Goal: Task Accomplishment & Management: Manage account settings

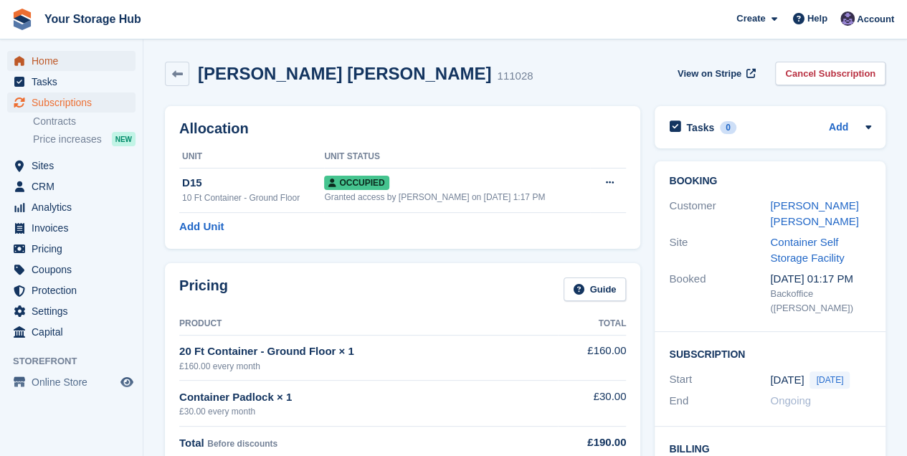
drag, startPoint x: 343, startPoint y: 255, endPoint x: 47, endPoint y: 66, distance: 352.1
click at [47, 66] on span "Home" at bounding box center [75, 61] width 86 height 20
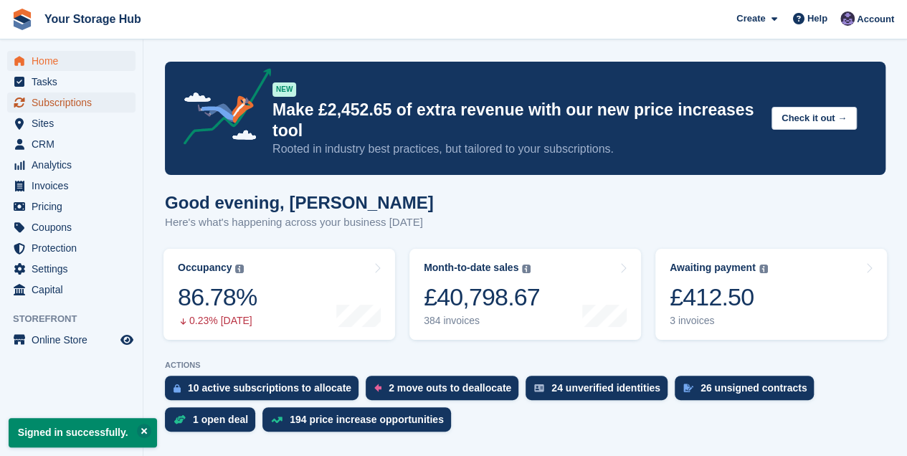
click at [75, 106] on span "Subscriptions" at bounding box center [75, 102] width 86 height 20
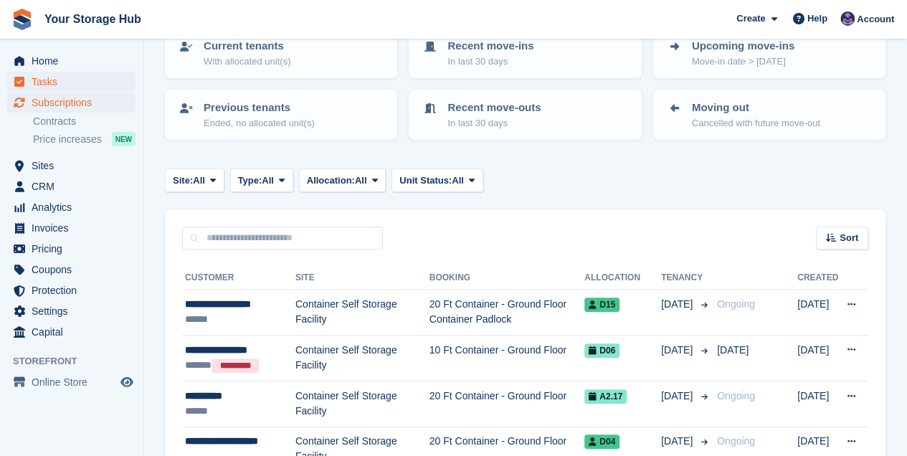
scroll to position [95, 0]
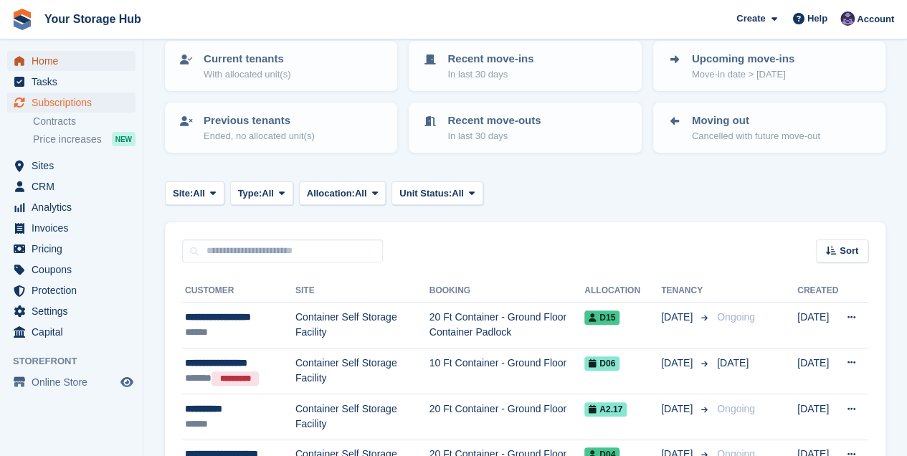
click at [36, 66] on span "Home" at bounding box center [75, 61] width 86 height 20
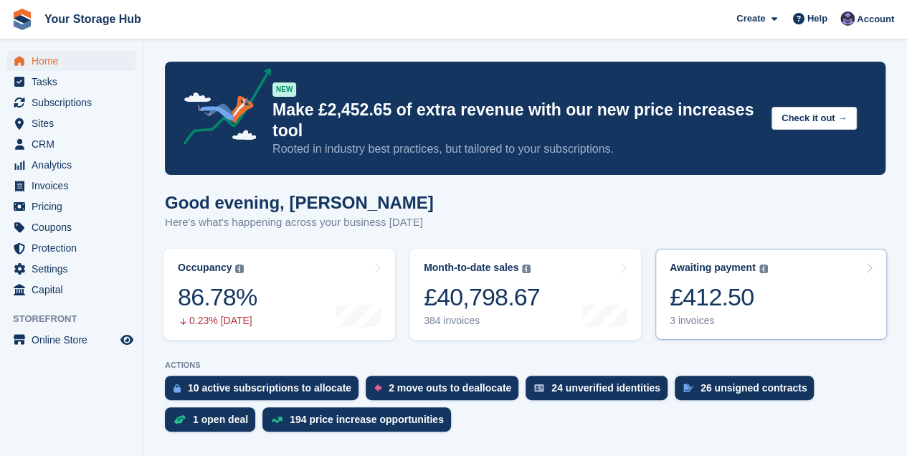
click at [731, 293] on div "£412.50" at bounding box center [719, 297] width 98 height 29
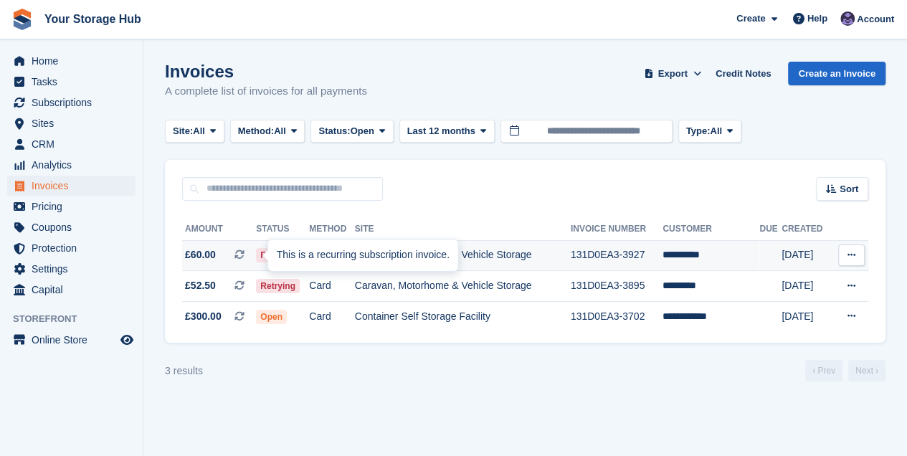
click at [245, 255] on icon at bounding box center [239, 255] width 10 height 10
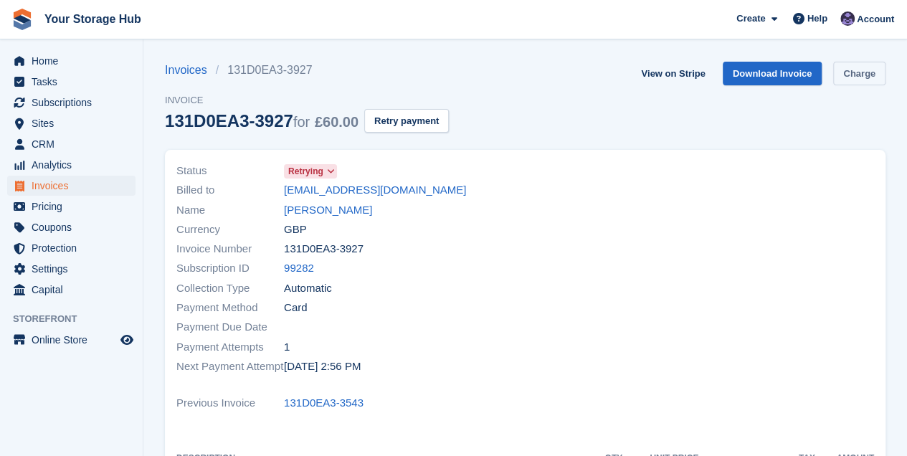
click at [854, 79] on link "Charge" at bounding box center [859, 74] width 52 height 24
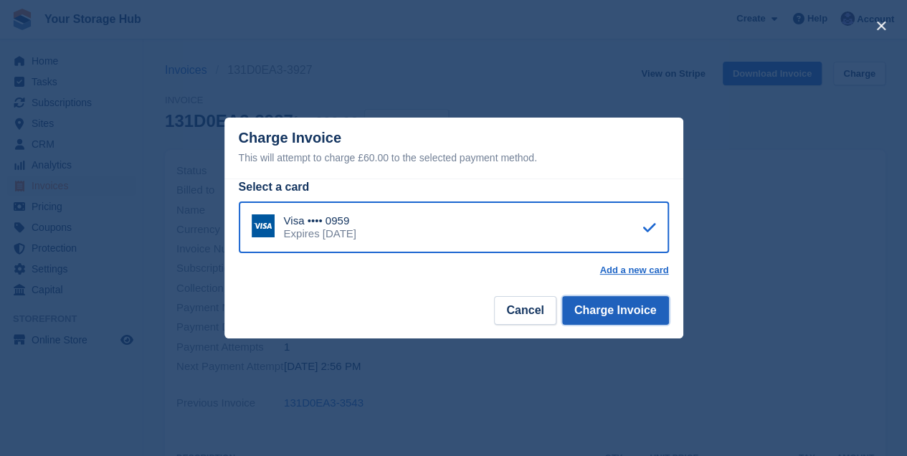
click at [649, 315] on button "Charge Invoice" at bounding box center [615, 310] width 107 height 29
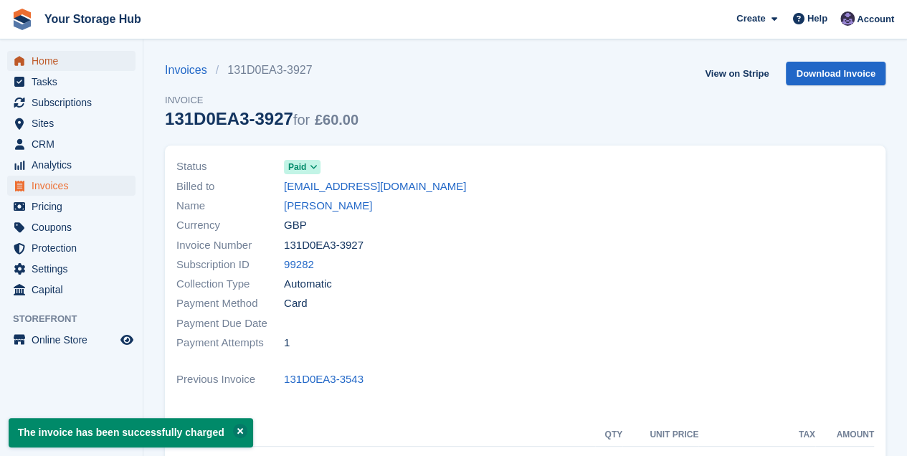
click at [69, 60] on span "Home" at bounding box center [75, 61] width 86 height 20
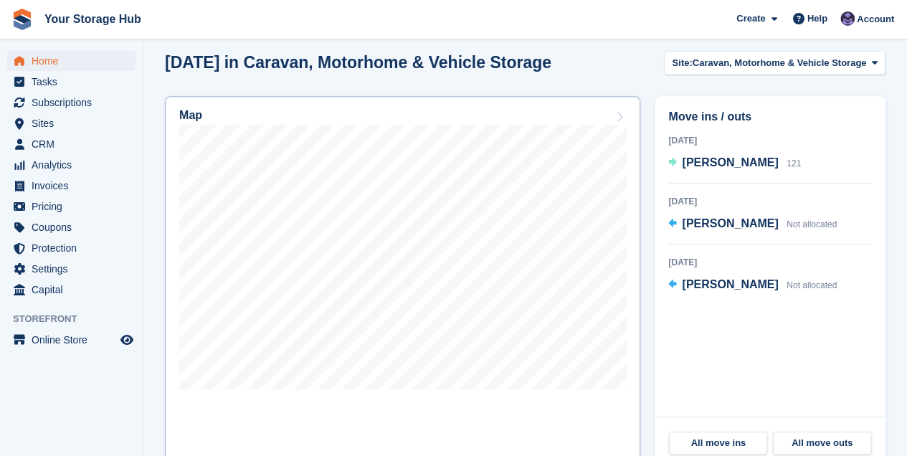
scroll to position [478, 0]
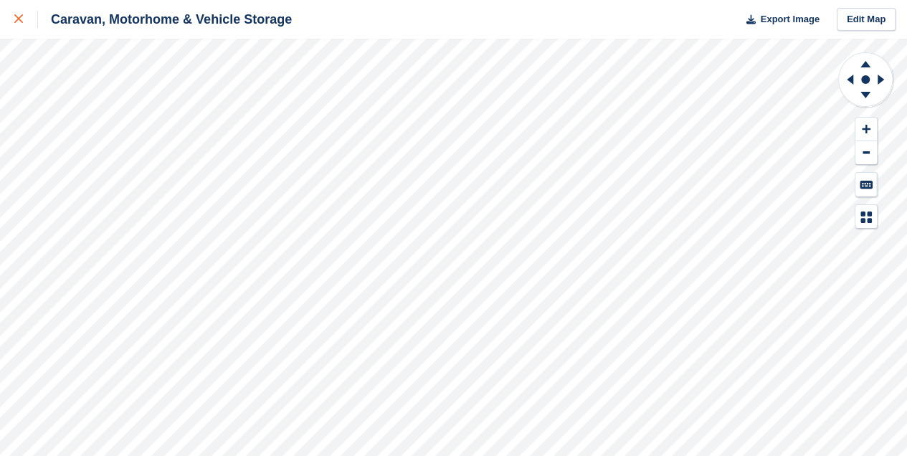
click at [19, 23] on icon at bounding box center [18, 18] width 9 height 9
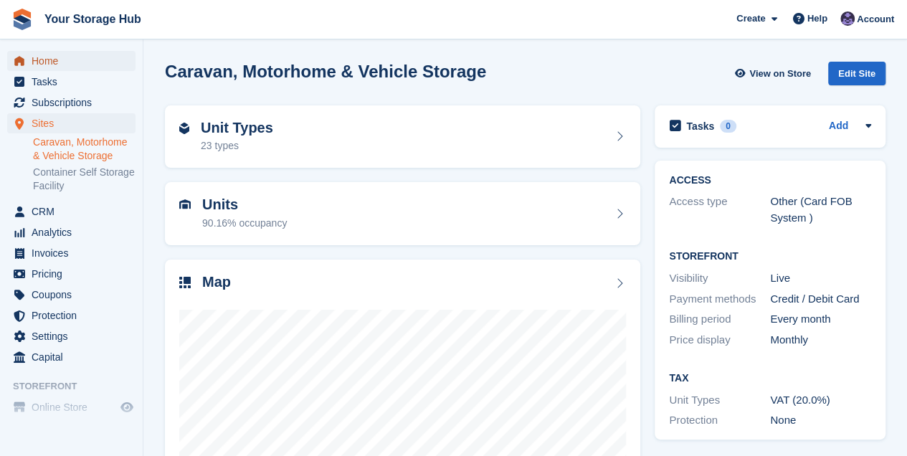
click at [49, 62] on span "Home" at bounding box center [75, 61] width 86 height 20
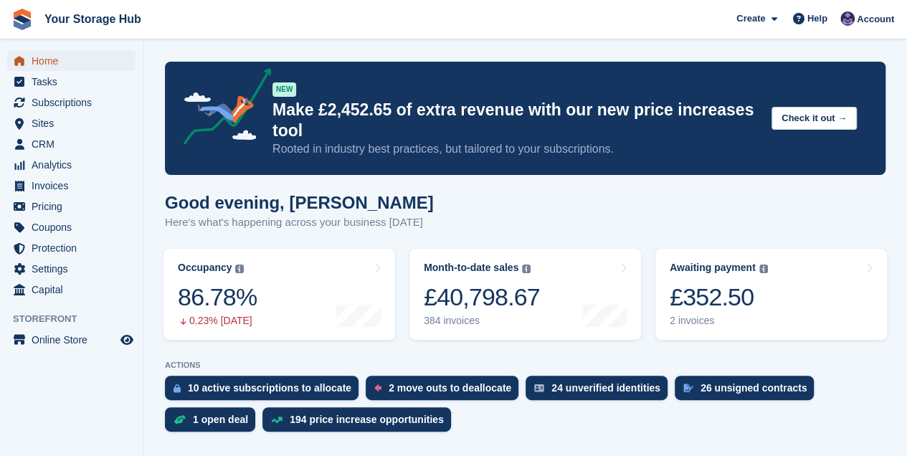
click at [54, 60] on span "Home" at bounding box center [75, 61] width 86 height 20
click at [52, 59] on span "Home" at bounding box center [75, 61] width 86 height 20
